Goal: Information Seeking & Learning: Learn about a topic

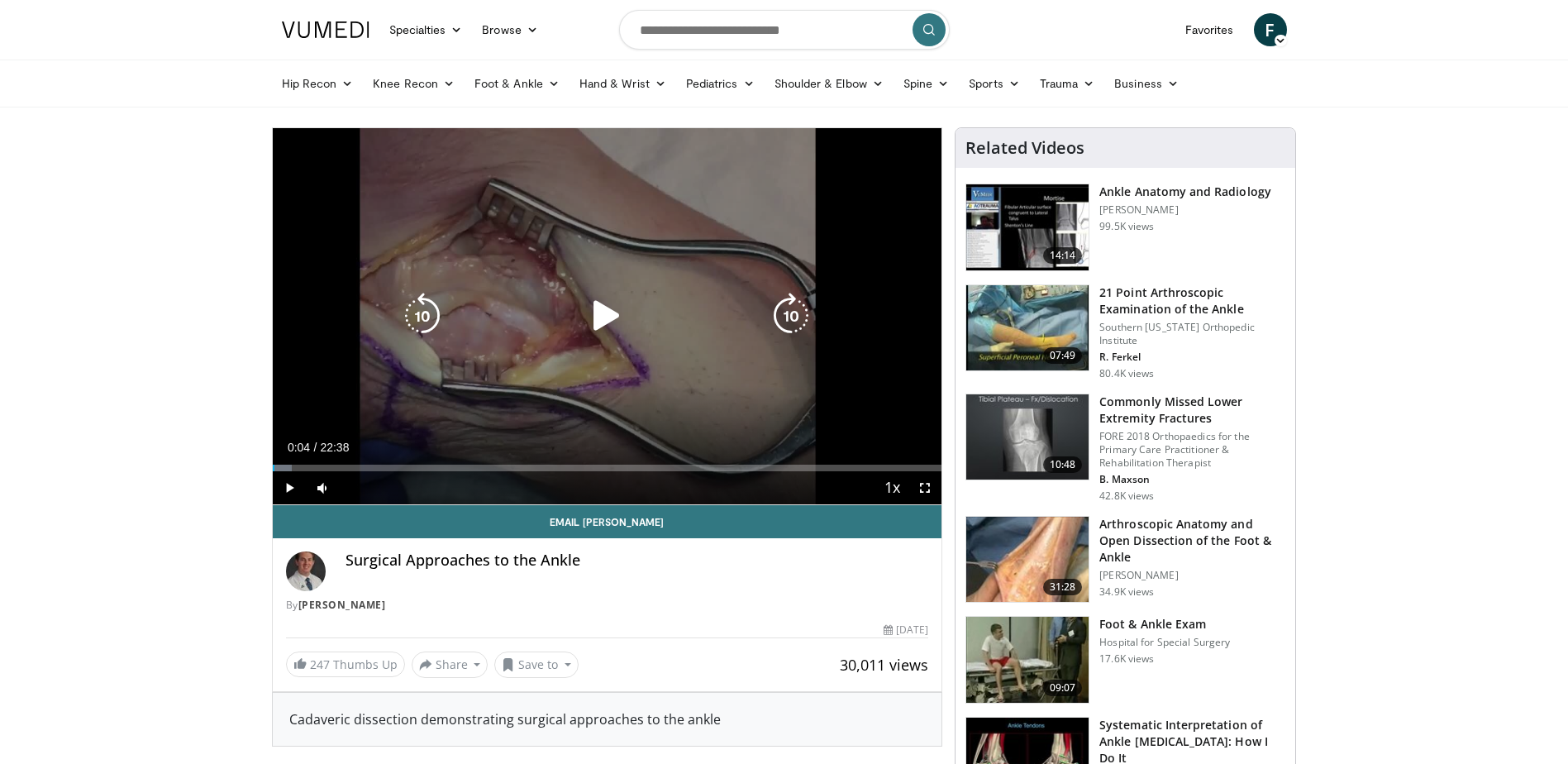
click at [474, 371] on div "10 seconds Tap to unmute" at bounding box center [607, 316] width 669 height 376
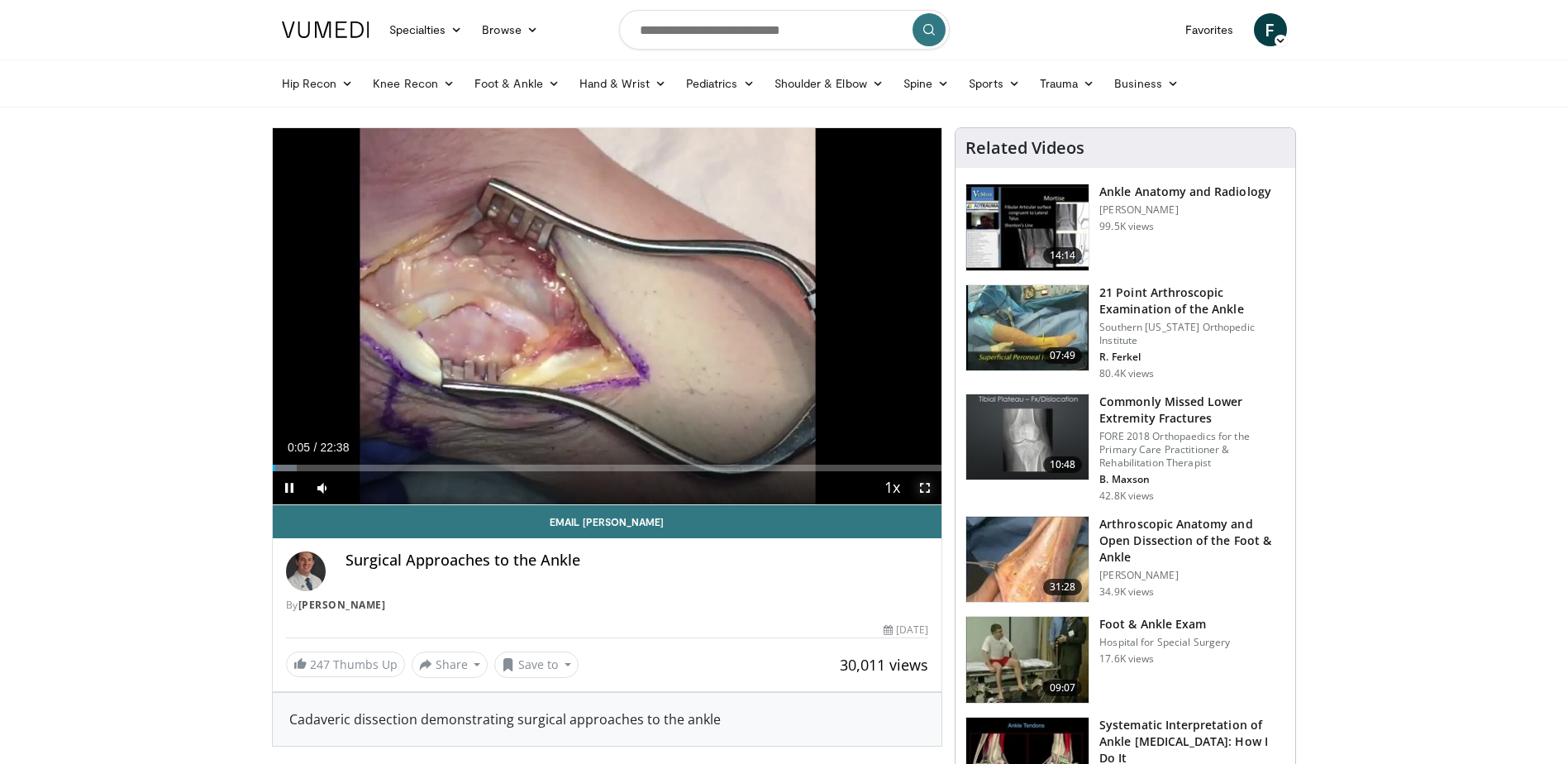
click at [926, 490] on span "Video Player" at bounding box center [924, 487] width 33 height 33
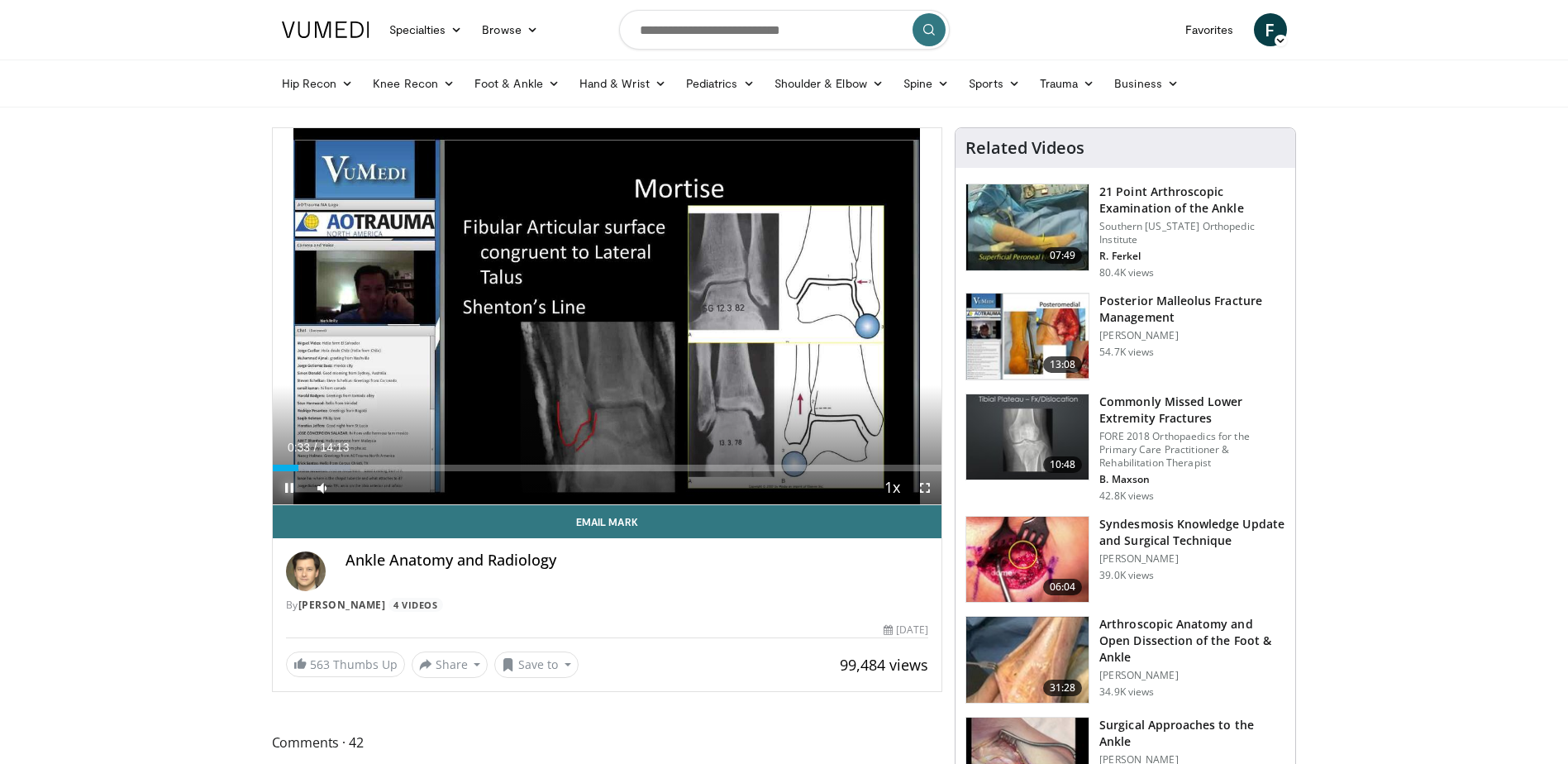
click at [291, 484] on span "Video Player" at bounding box center [289, 487] width 33 height 33
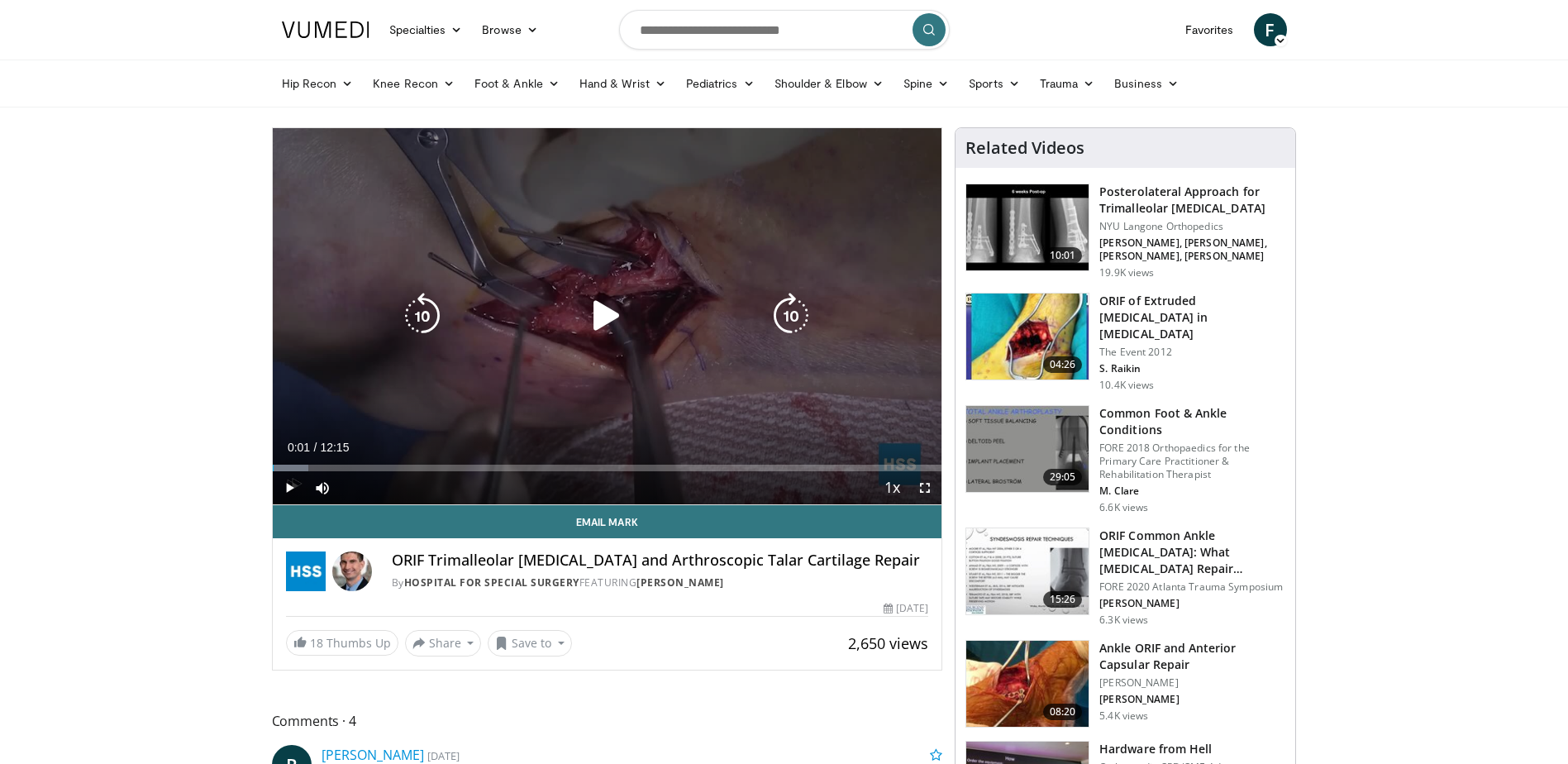
click at [572, 325] on div "Video Player" at bounding box center [607, 315] width 402 height 33
click at [598, 317] on icon "Video Player" at bounding box center [607, 315] width 47 height 47
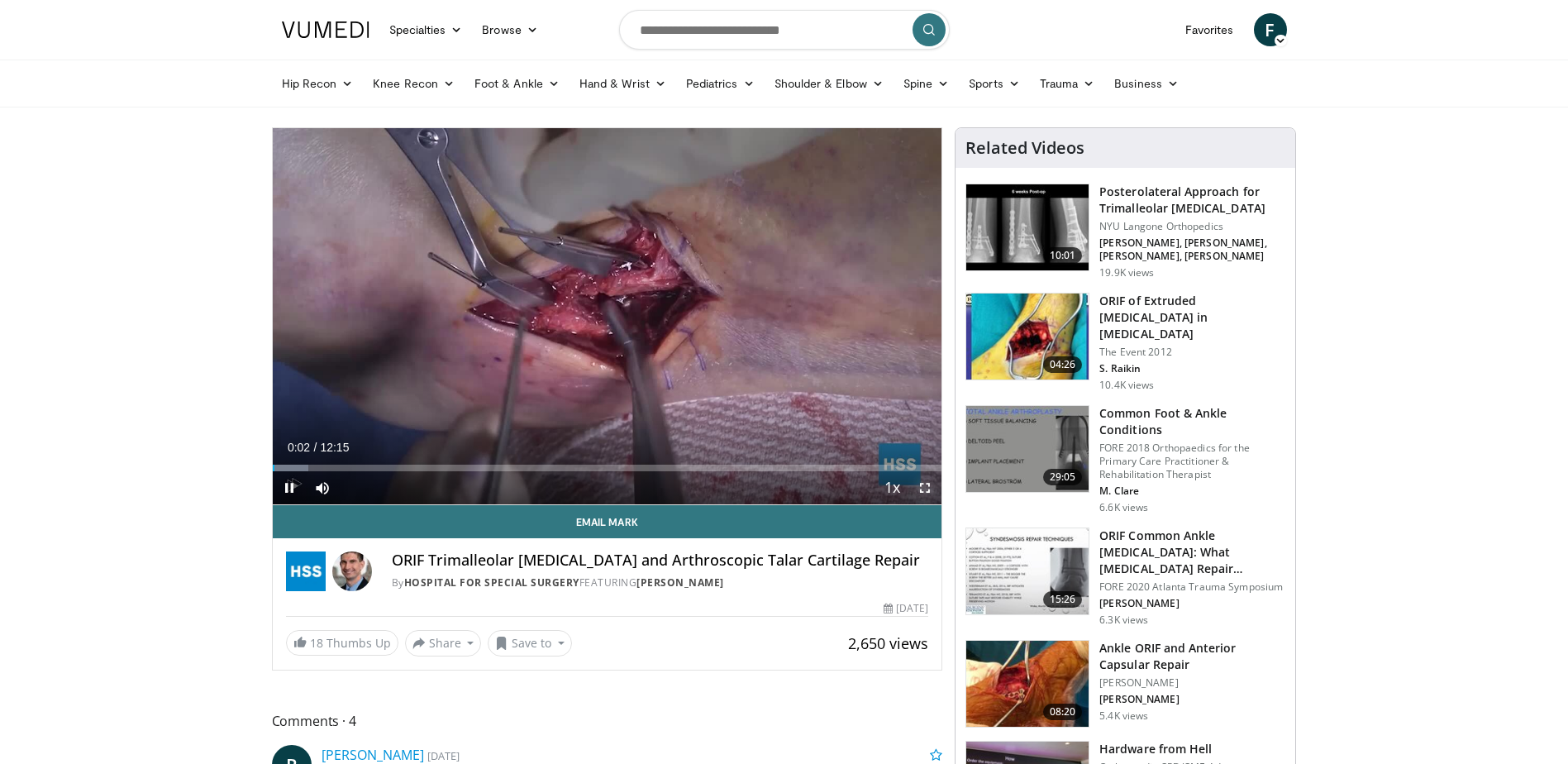
click at [924, 486] on span "Video Player" at bounding box center [924, 487] width 33 height 33
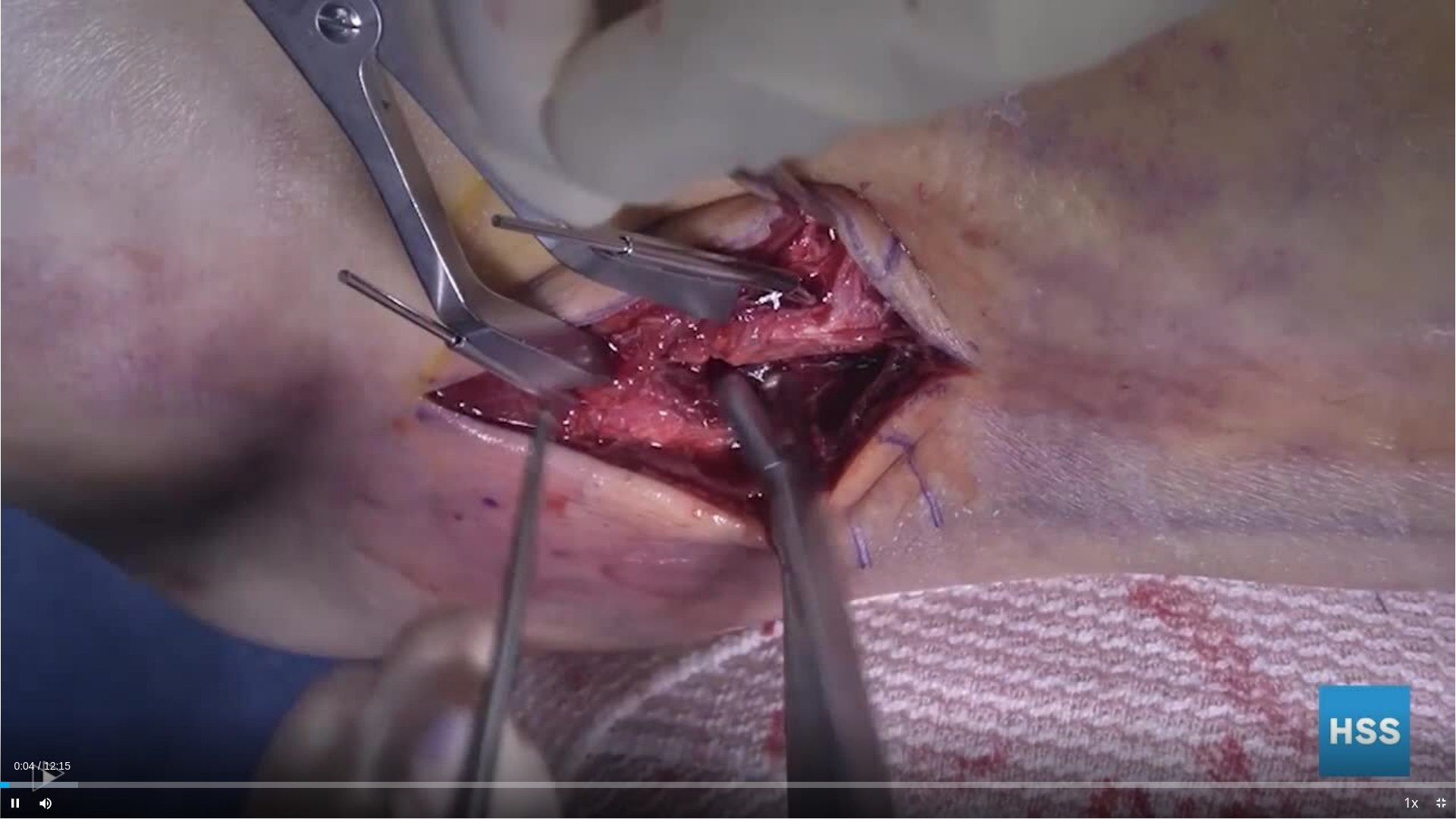
click at [1438, 700] on span "Video Player" at bounding box center [1440, 803] width 30 height 30
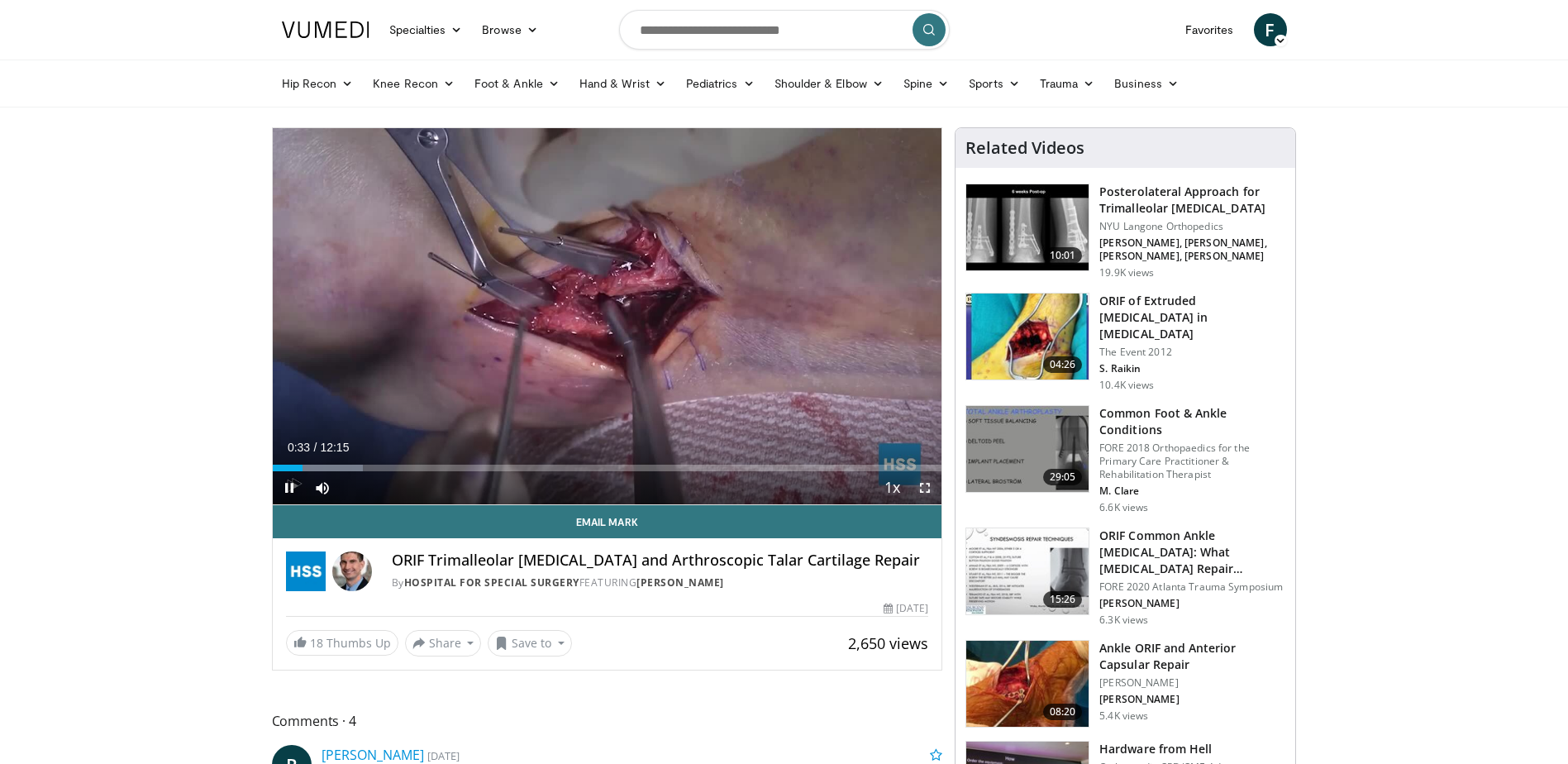
click at [924, 482] on span "Video Player" at bounding box center [924, 487] width 33 height 33
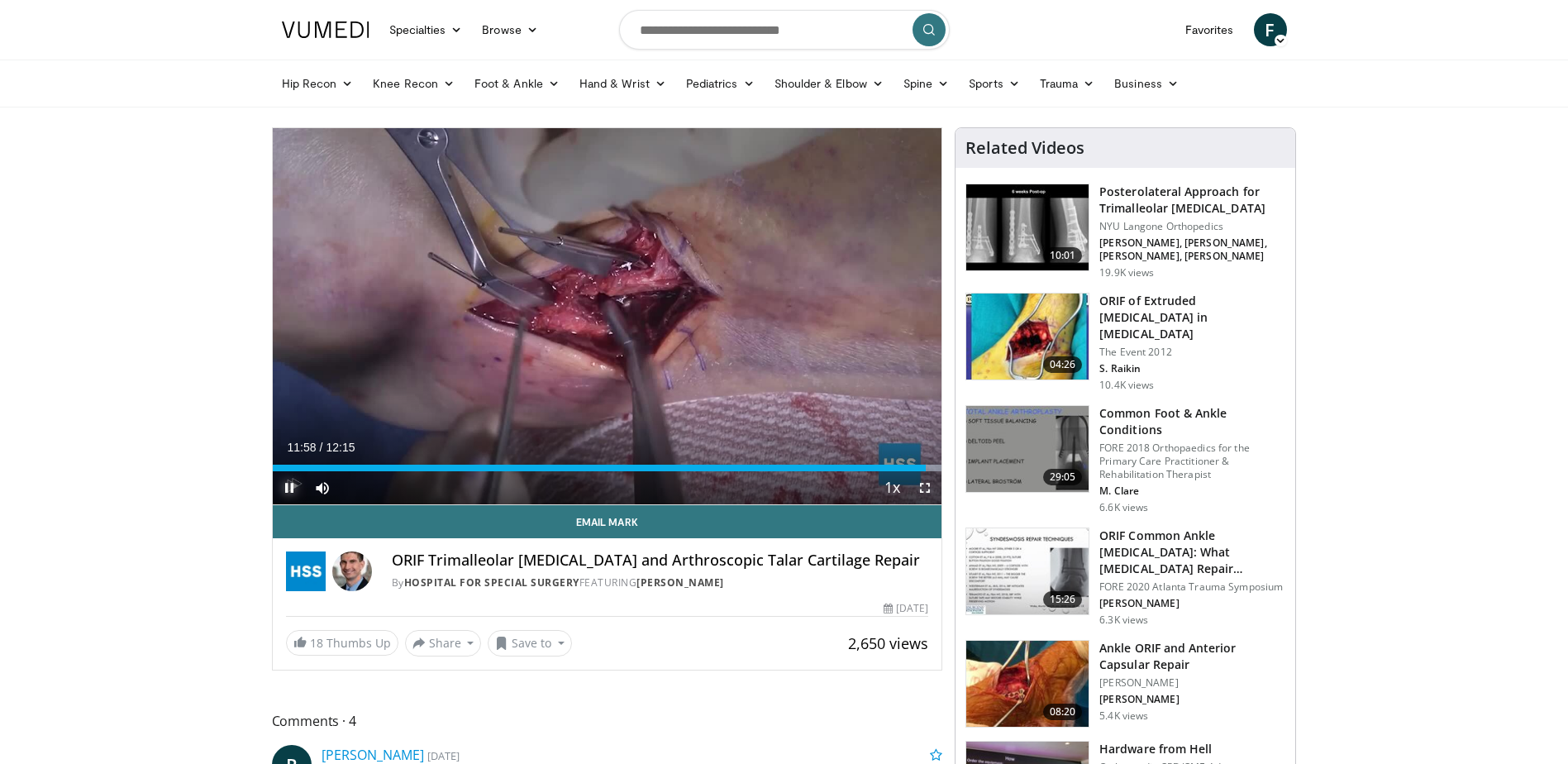
click at [289, 488] on span "Video Player" at bounding box center [289, 487] width 33 height 33
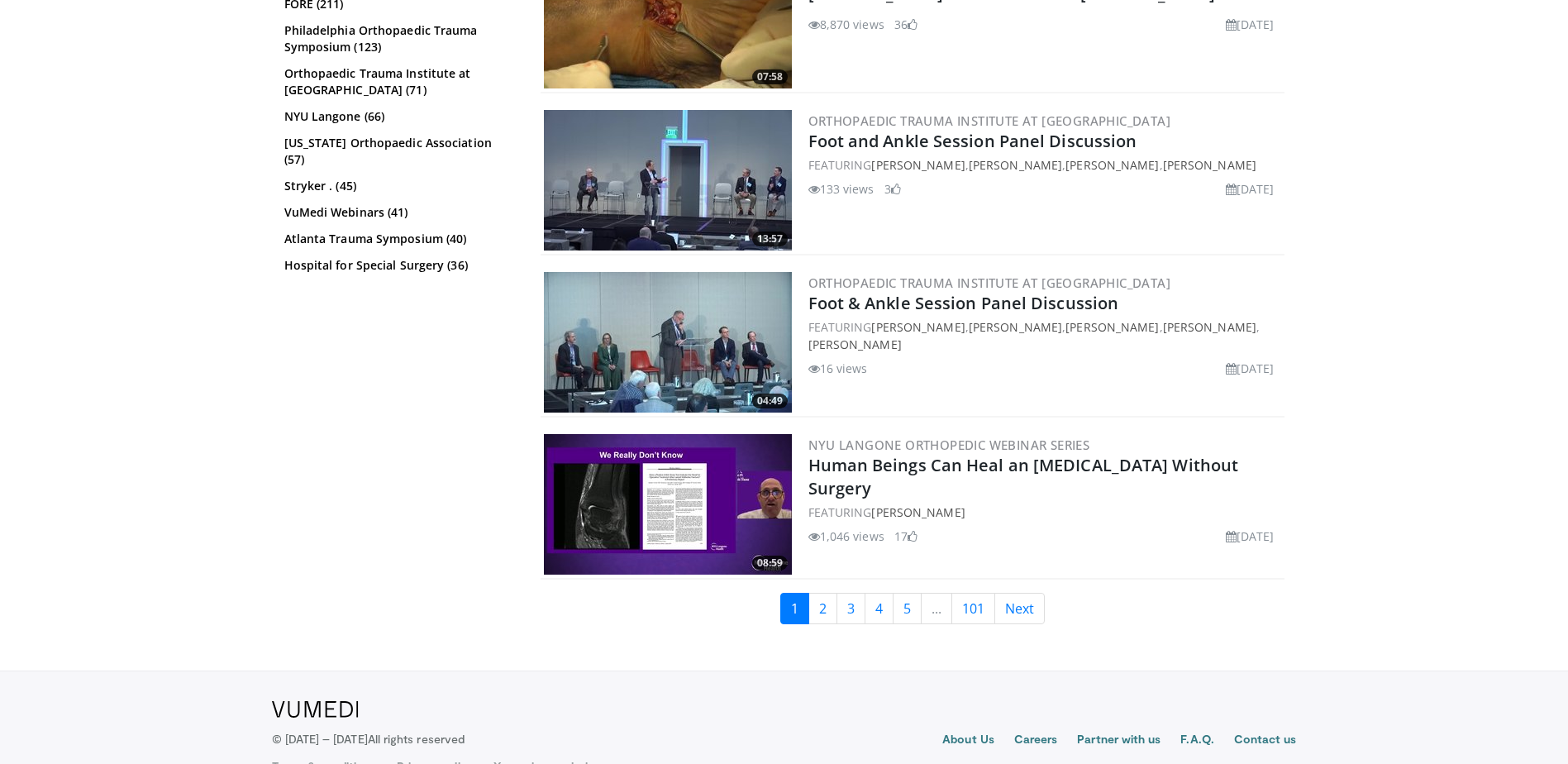
scroll to position [3353, 0]
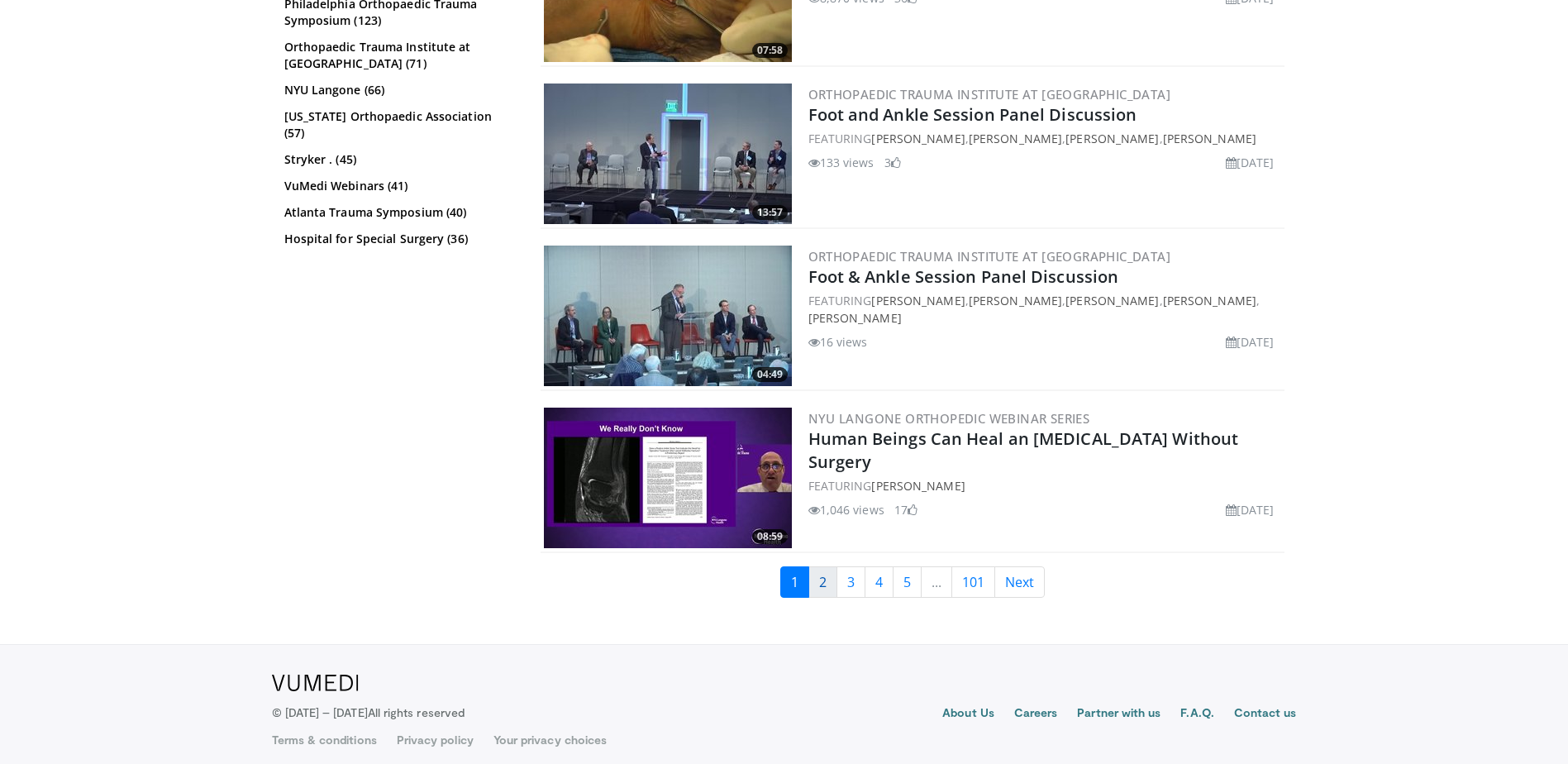
click at [830, 573] on link "2" at bounding box center [823, 581] width 29 height 31
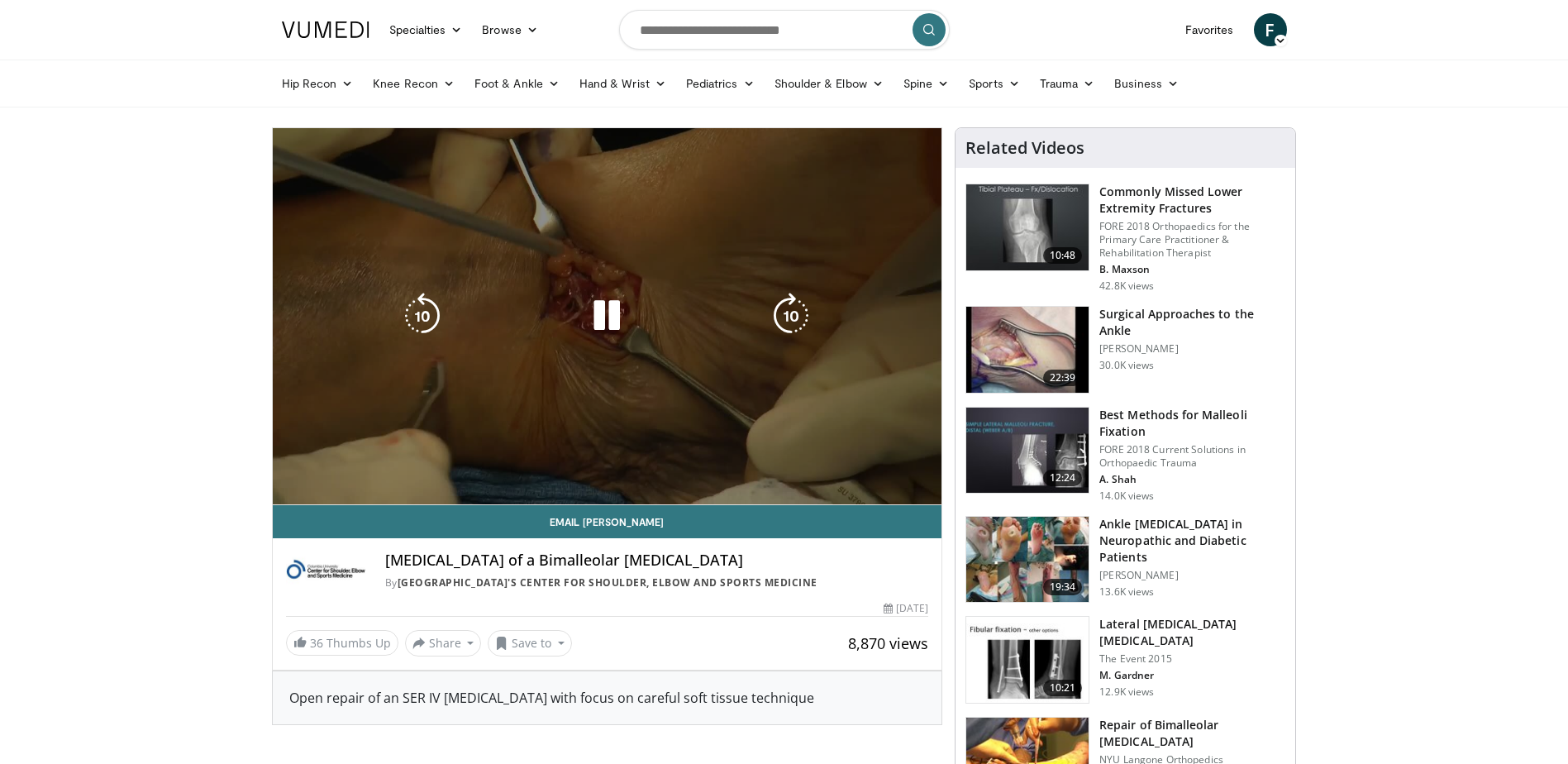
click at [287, 484] on div "10 seconds Tap to unmute" at bounding box center [607, 316] width 669 height 376
